Goal: Task Accomplishment & Management: Manage account settings

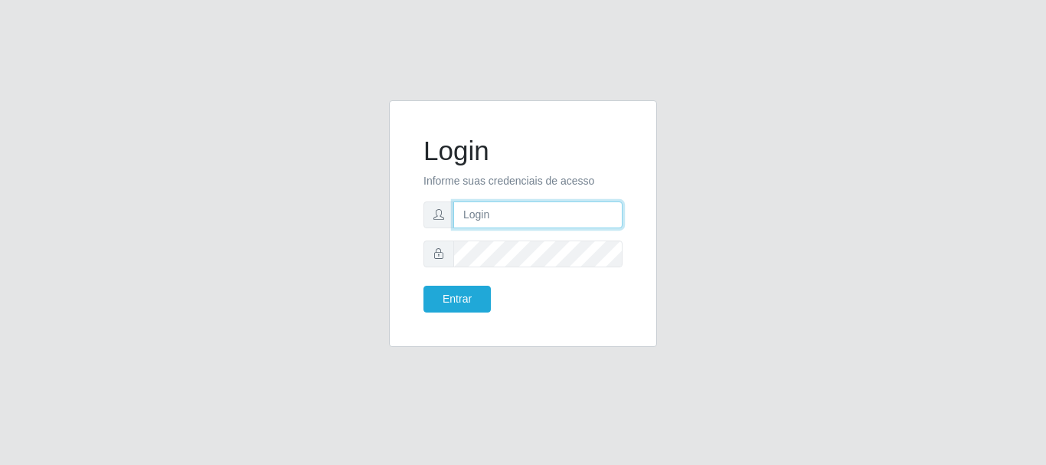
click at [509, 211] on input "text" at bounding box center [538, 214] width 169 height 27
type input "Ubiratan@confglacer"
click at [475, 269] on form "Login Informe suas credenciais de acesso Ubiratan@confglacer Entrar" at bounding box center [523, 224] width 199 height 178
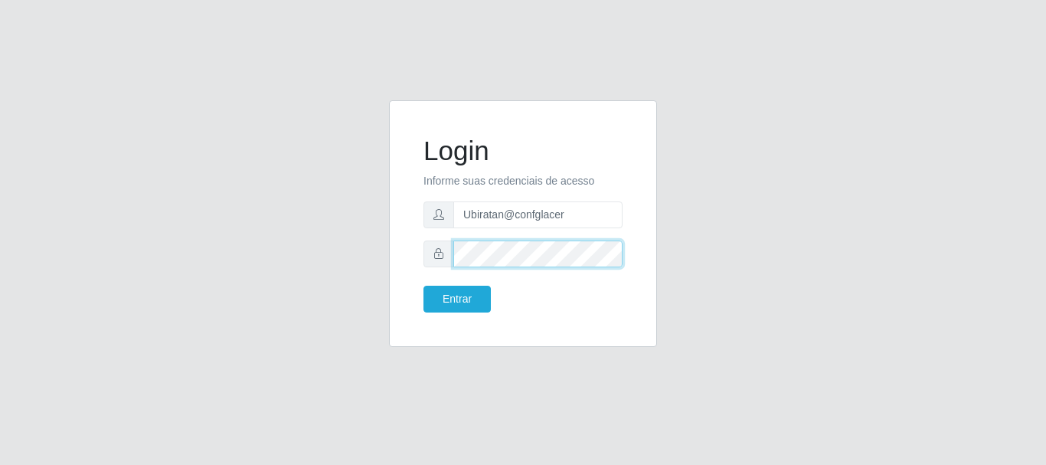
click at [424, 286] on button "Entrar" at bounding box center [457, 299] width 67 height 27
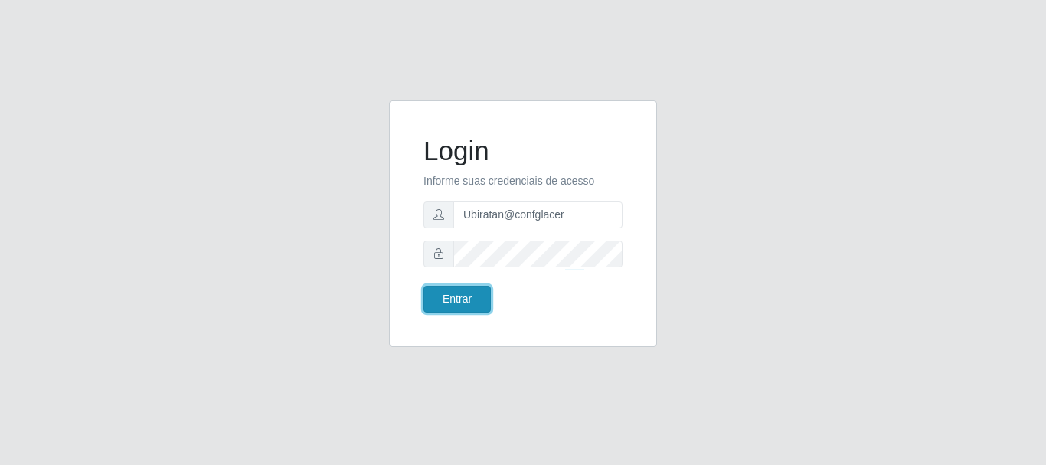
click at [454, 300] on button "Entrar" at bounding box center [457, 299] width 67 height 27
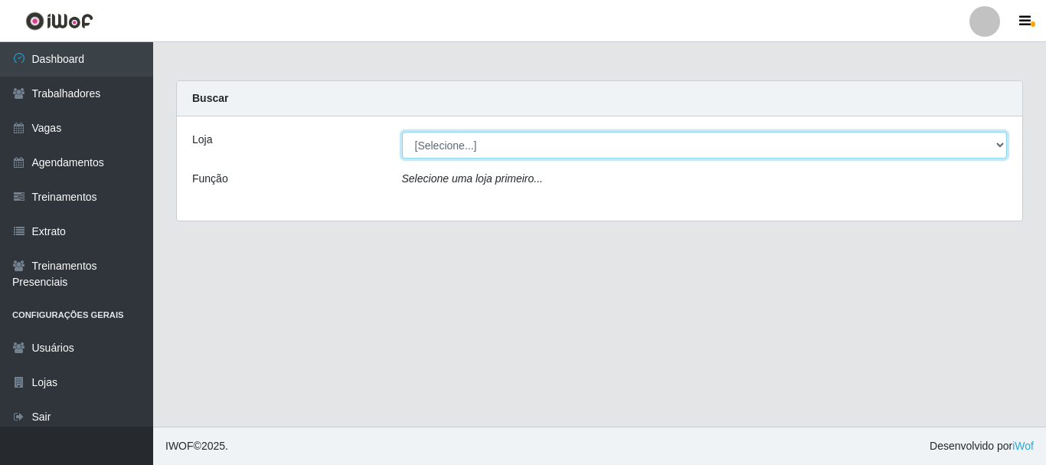
click at [1000, 142] on select "[Selecione...] Glace Real Confeitaria" at bounding box center [705, 145] width 606 height 27
select select "445"
click at [402, 132] on select "[Selecione...] Glace Real Confeitaria" at bounding box center [705, 145] width 606 height 27
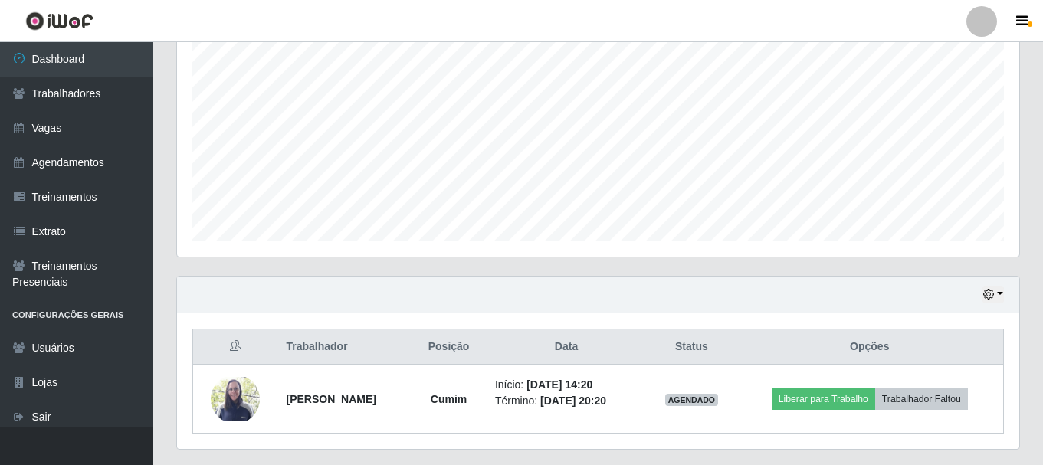
scroll to position [348, 0]
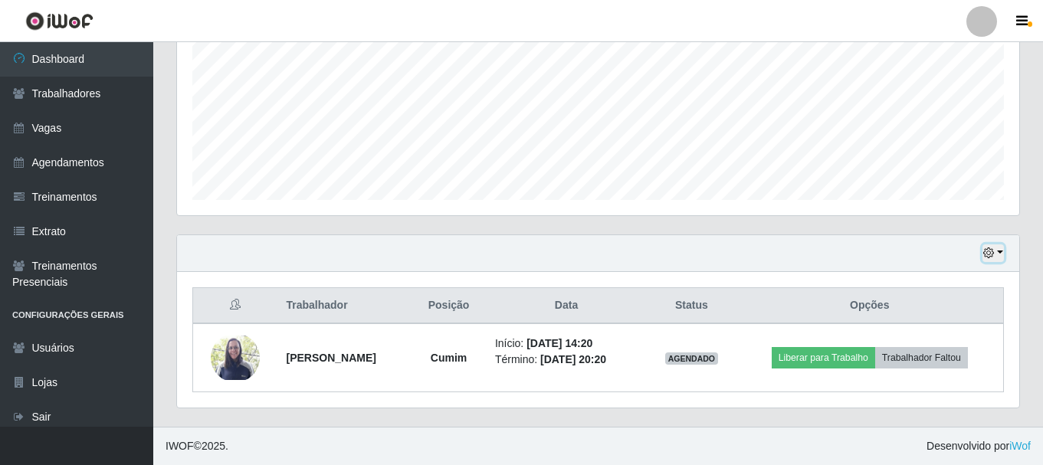
click at [990, 257] on icon "button" at bounding box center [988, 252] width 11 height 11
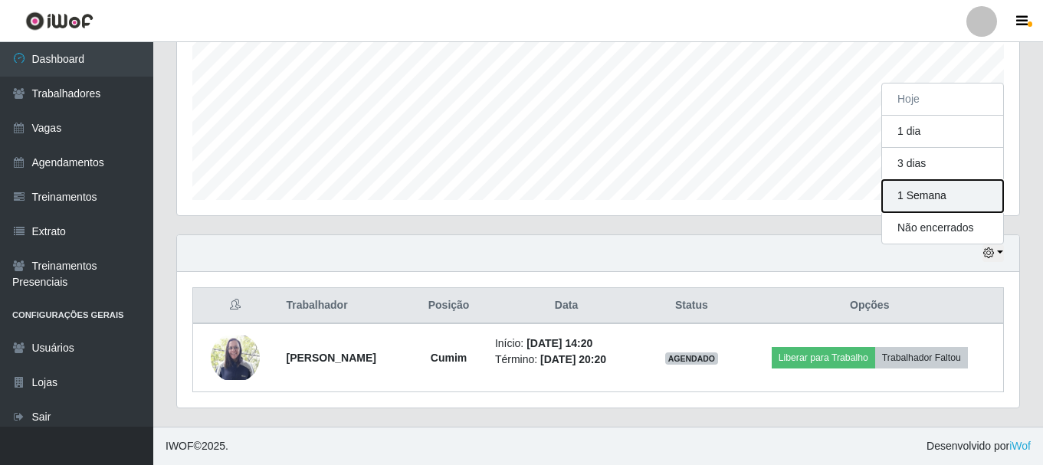
click at [948, 206] on button "1 Semana" at bounding box center [942, 196] width 121 height 32
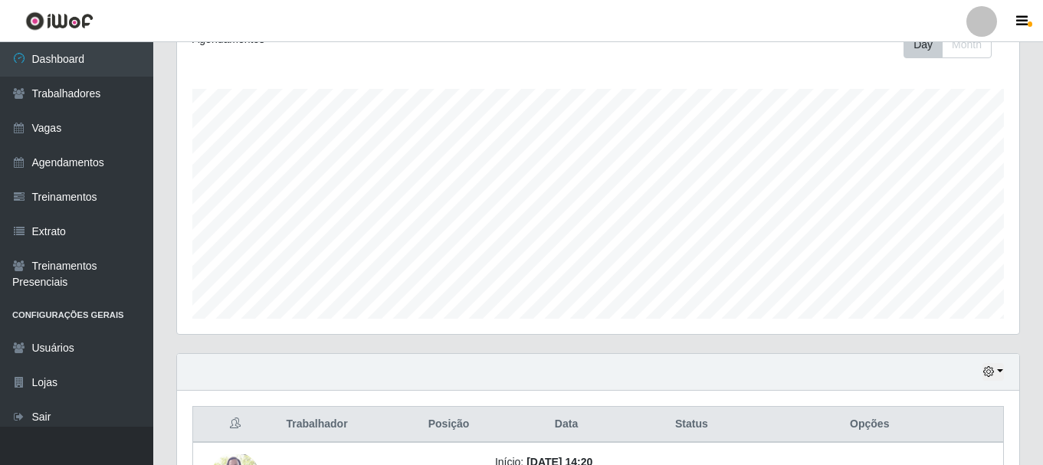
scroll to position [0, 0]
